Goal: Transaction & Acquisition: Download file/media

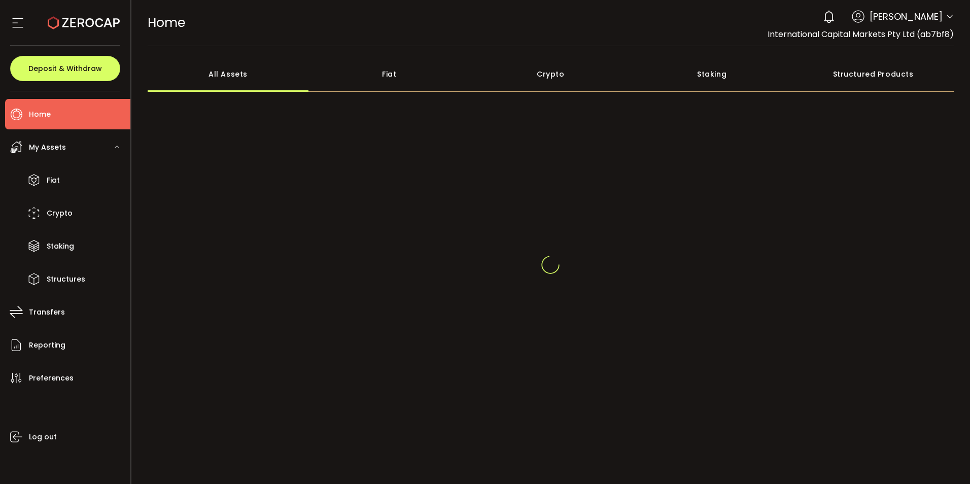
click at [948, 19] on icon at bounding box center [949, 17] width 8 height 8
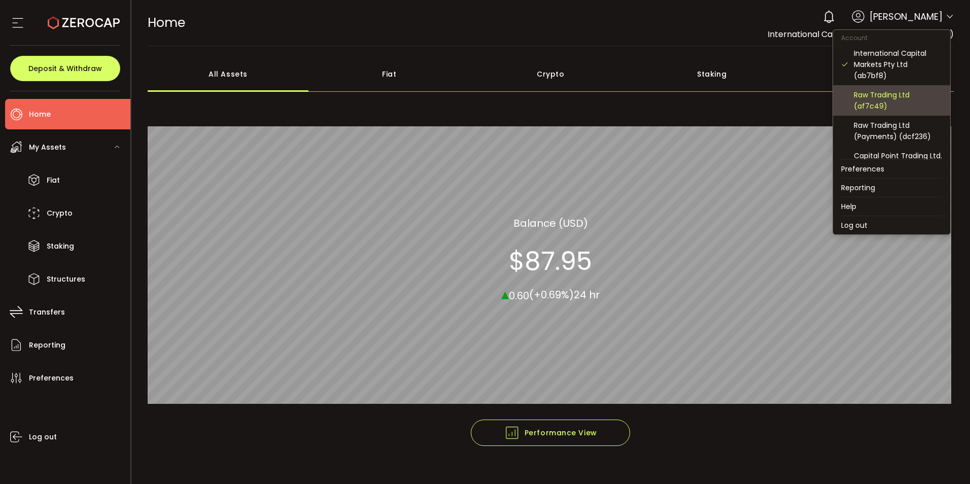
click at [866, 108] on div "Raw Trading Ltd (af7c49)" at bounding box center [898, 100] width 88 height 22
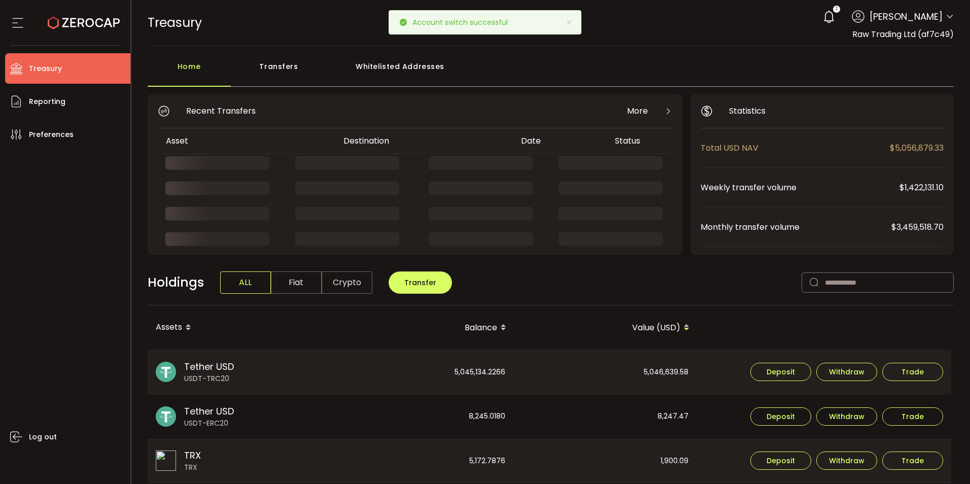
click at [287, 69] on div "Transfers" at bounding box center [279, 71] width 96 height 30
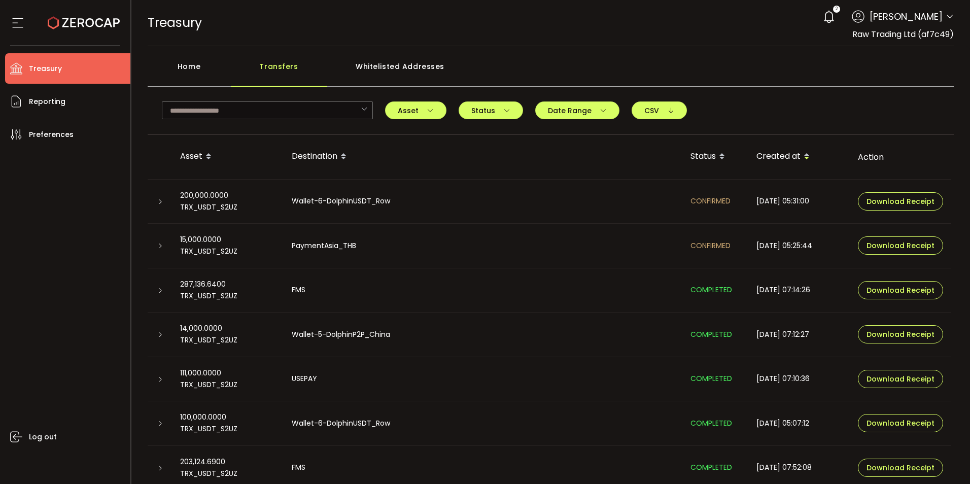
click at [159, 249] on icon at bounding box center [160, 246] width 6 height 6
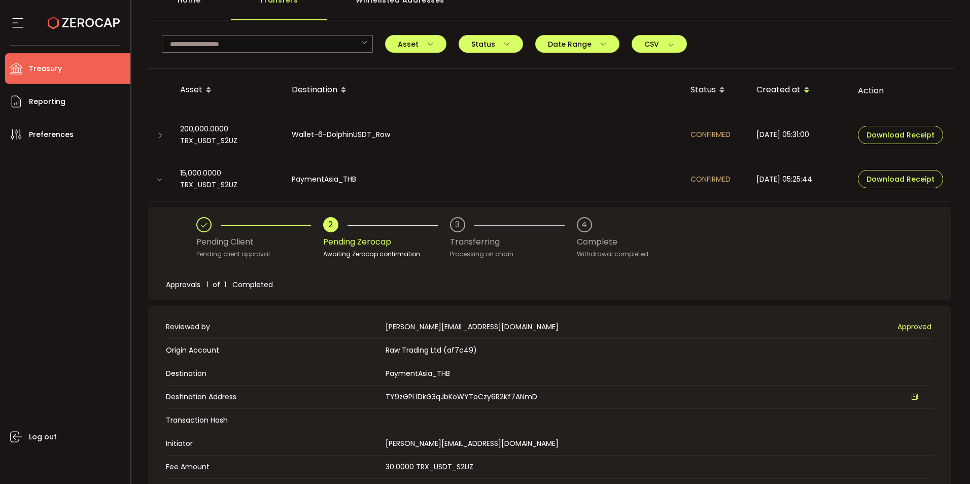
scroll to position [152, 0]
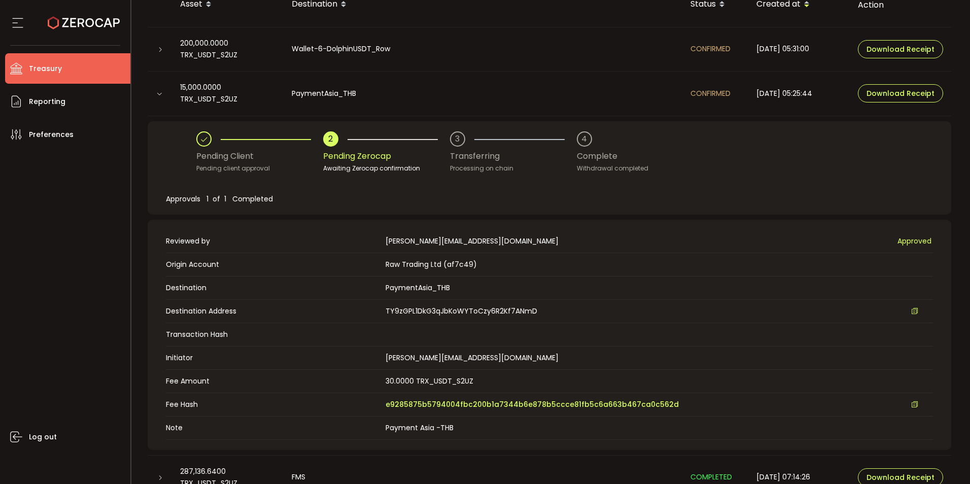
click at [541, 49] on div "Wallet-6-DolphinUSDT_Row" at bounding box center [483, 49] width 399 height 12
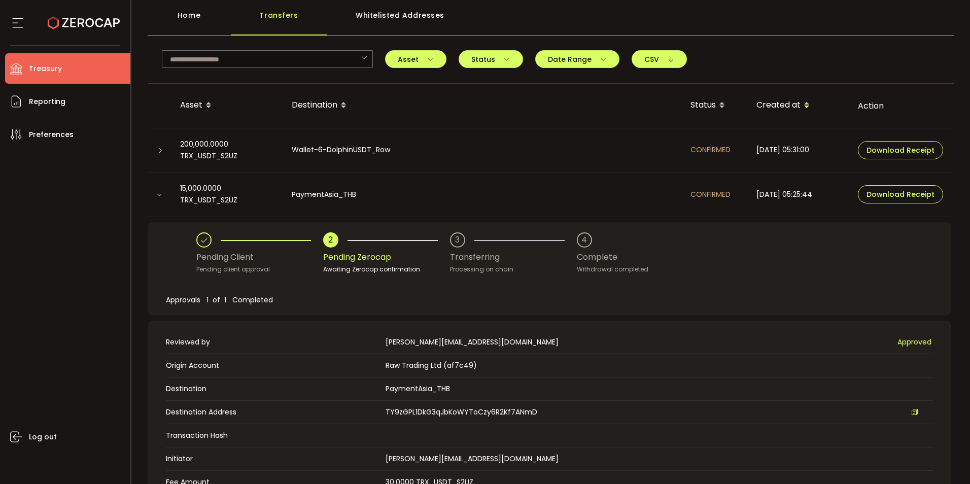
scroll to position [0, 0]
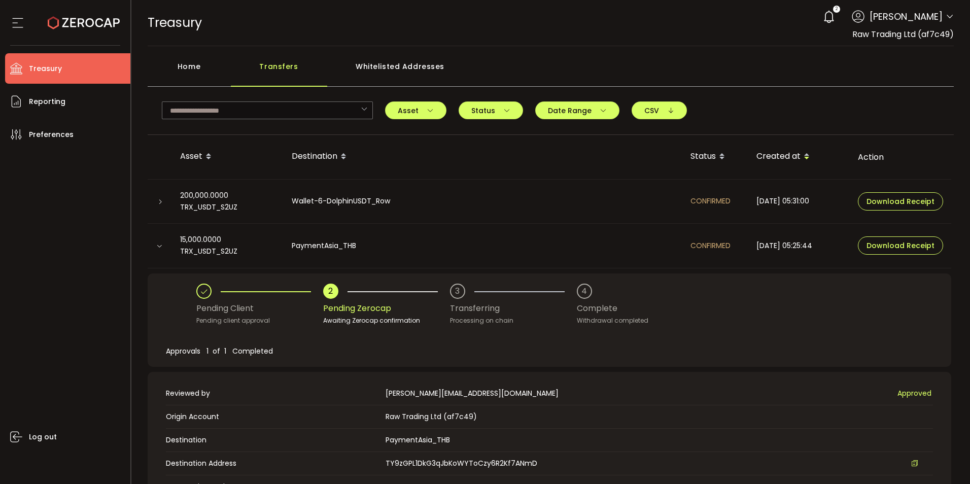
click at [537, 198] on div "Wallet-6-DolphinUSDT_Row" at bounding box center [483, 201] width 399 height 12
click at [193, 68] on div "Home" at bounding box center [189, 71] width 83 height 30
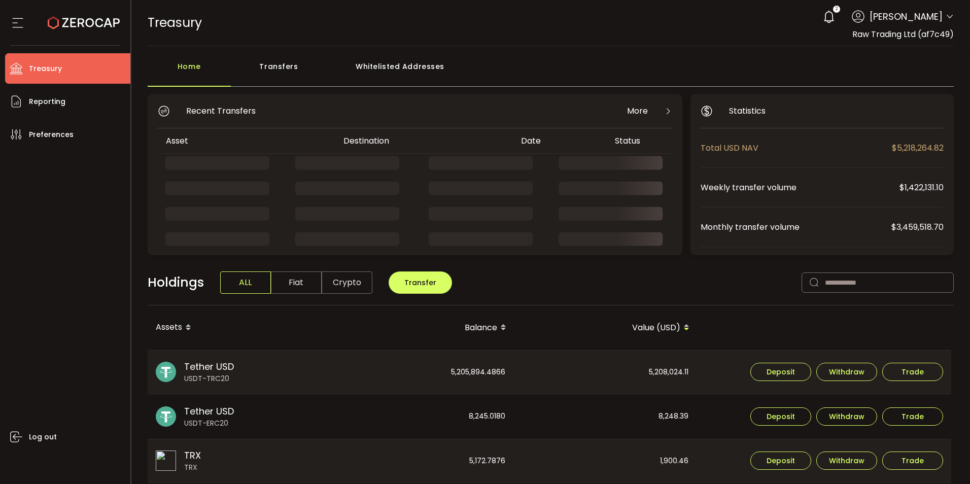
click at [273, 68] on div "Transfers" at bounding box center [279, 71] width 96 height 30
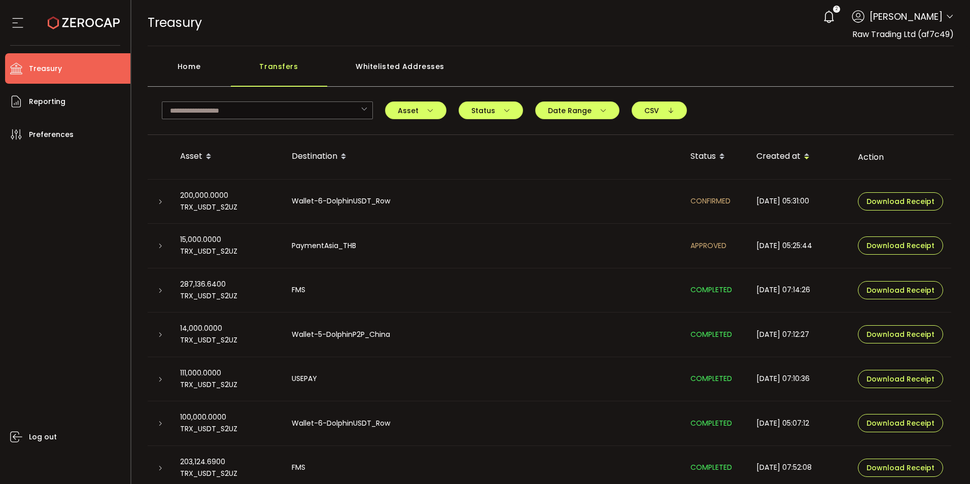
click at [410, 259] on td "PaymentAsia_THB" at bounding box center [483, 246] width 399 height 45
click at [160, 243] on icon at bounding box center [160, 246] width 6 height 6
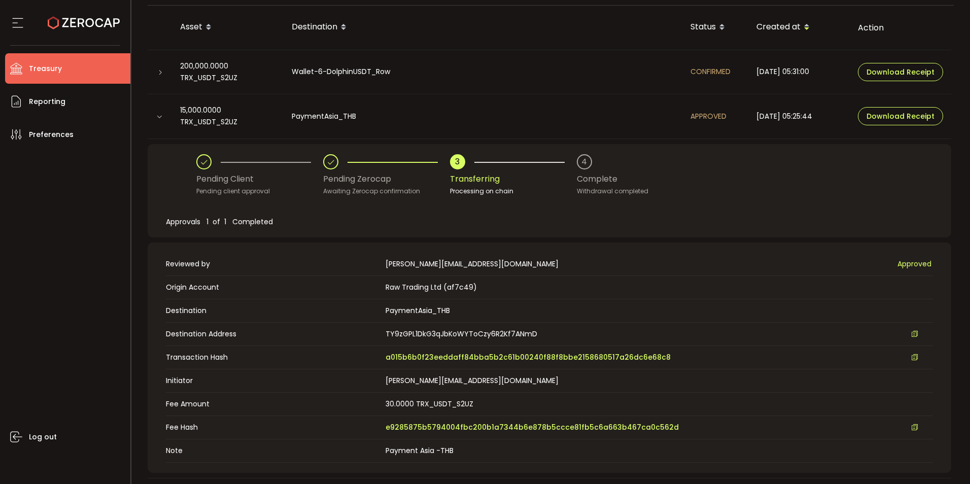
scroll to position [152, 0]
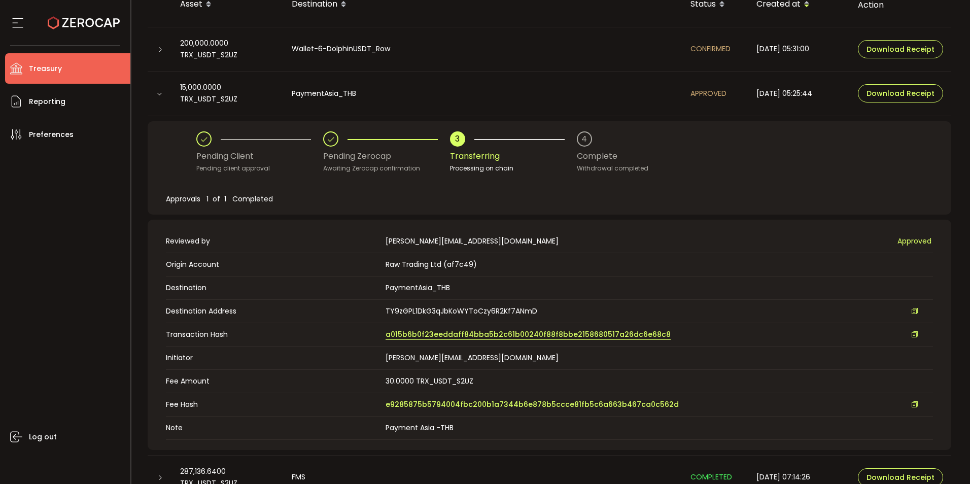
click at [443, 335] on span "a015b6b0f23eeddaff84bba5b2c61b00240f88f8bbe2158680517a26dc6e68c8" at bounding box center [527, 334] width 285 height 11
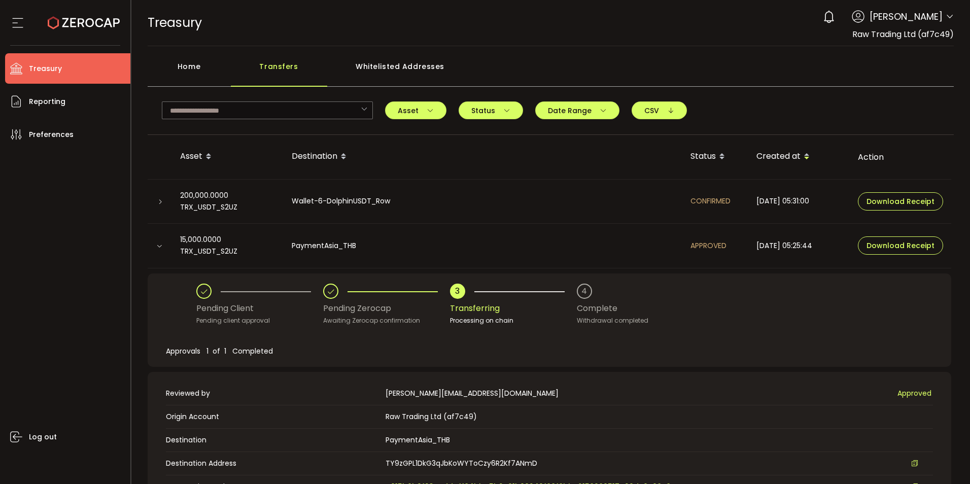
click at [946, 13] on icon at bounding box center [949, 17] width 8 height 8
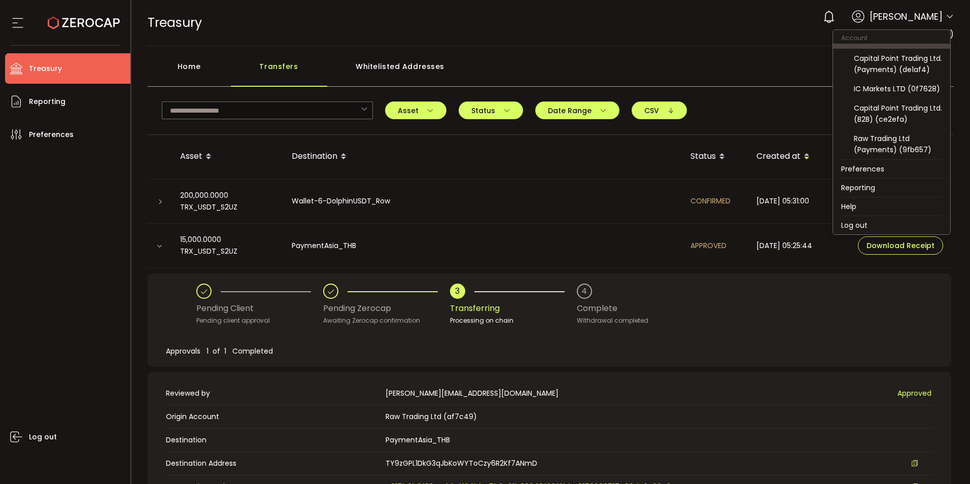
scroll to position [109, 0]
click at [903, 92] on div "IC Markets LTD (0f7628)" at bounding box center [898, 88] width 88 height 11
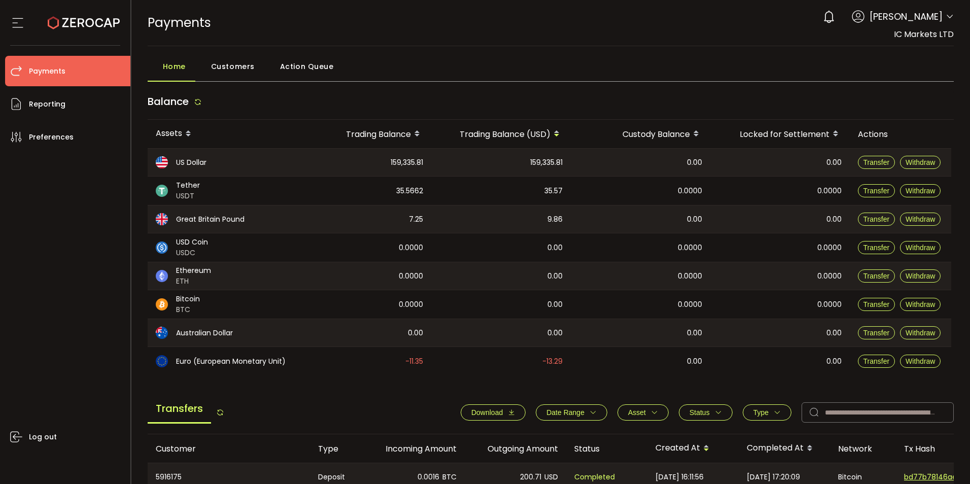
click at [482, 410] on span "Download" at bounding box center [486, 412] width 31 height 8
